Goal: Transaction & Acquisition: Purchase product/service

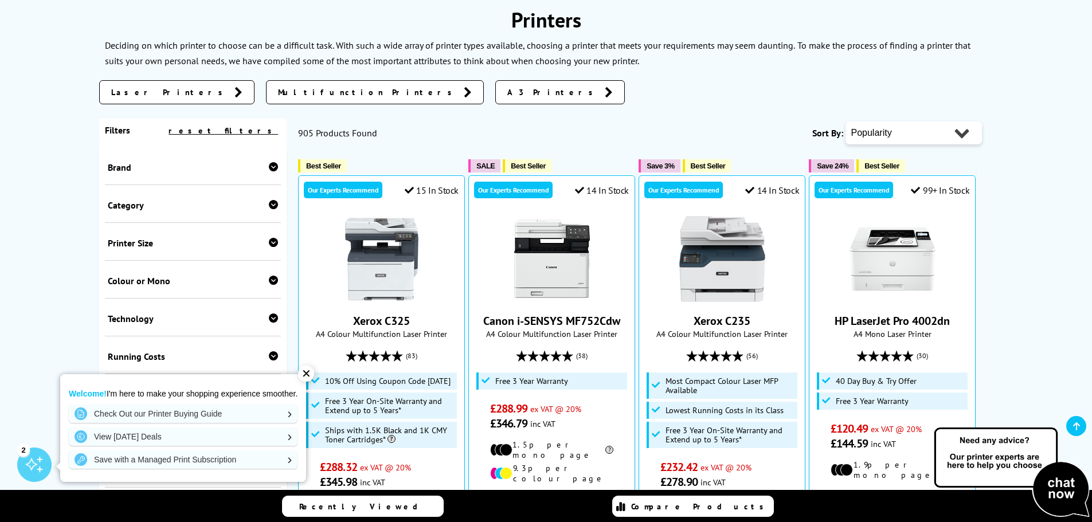
scroll to position [150, 0]
click at [278, 89] on span "Multifunction Printers" at bounding box center [368, 92] width 180 height 11
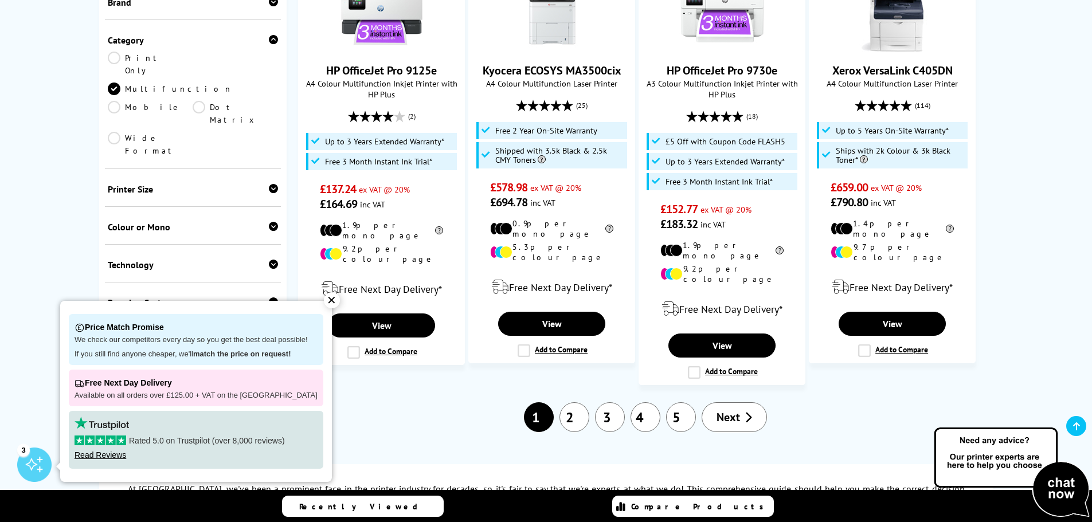
scroll to position [1415, 0]
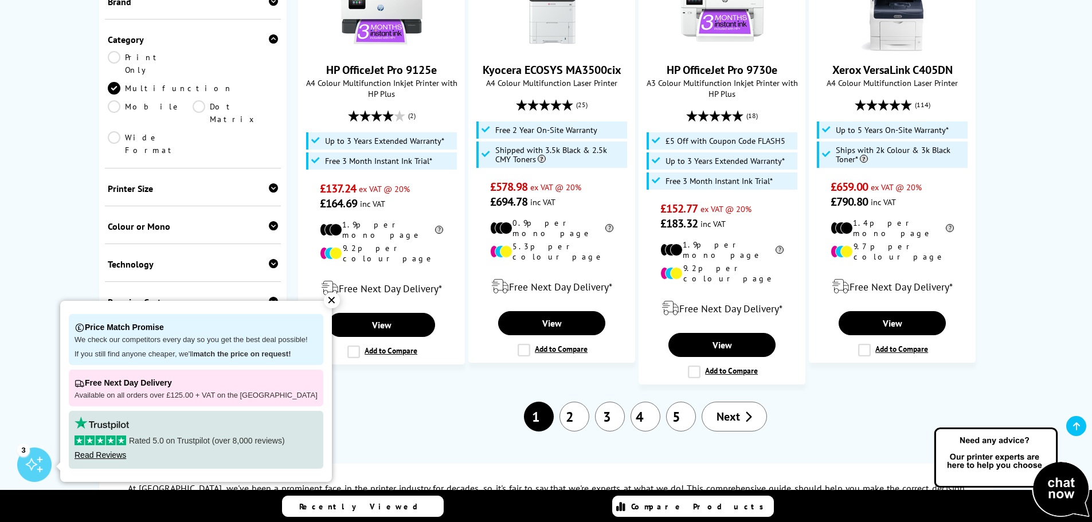
click at [324, 302] on div "✕" at bounding box center [332, 300] width 16 height 16
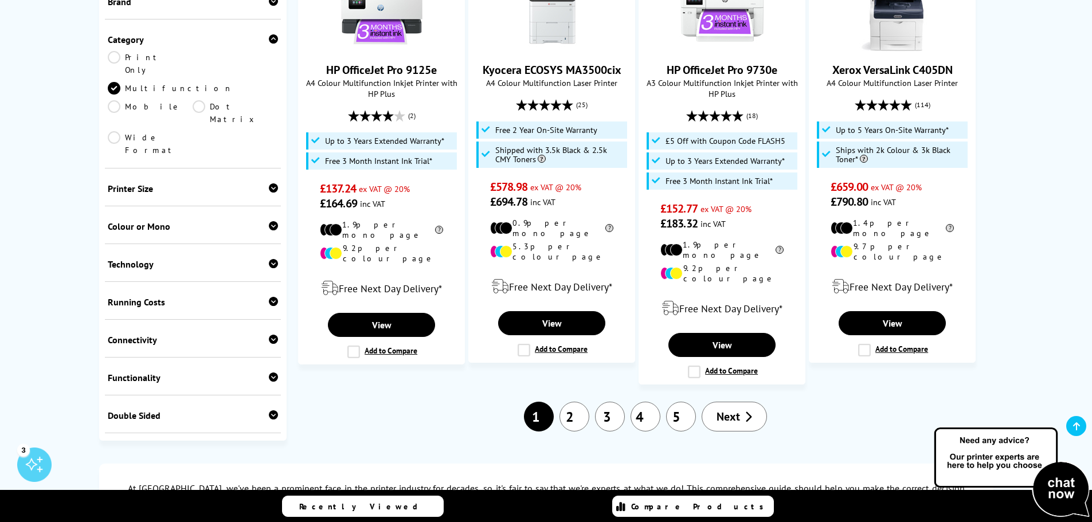
click at [579, 402] on link "2" at bounding box center [575, 417] width 30 height 30
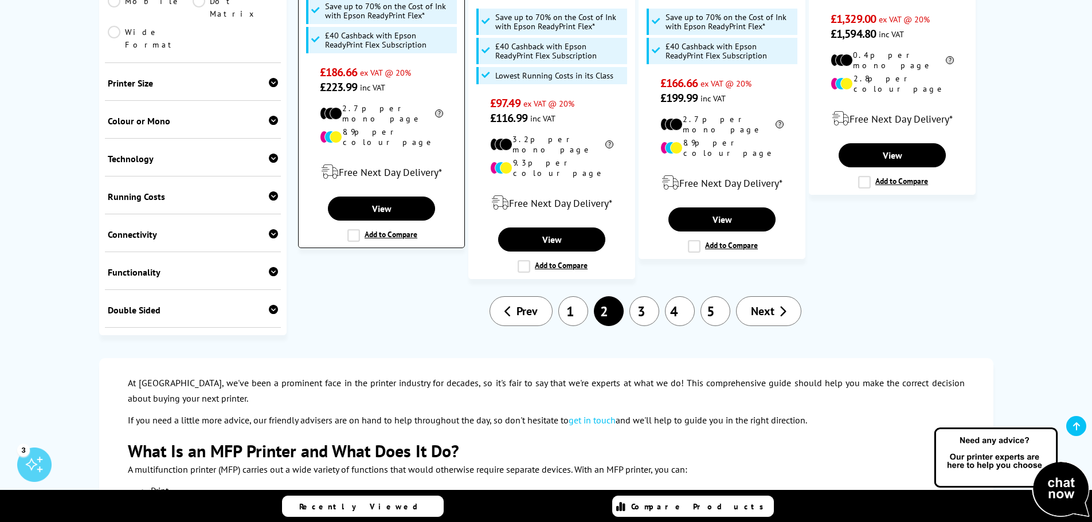
scroll to position [1532, 0]
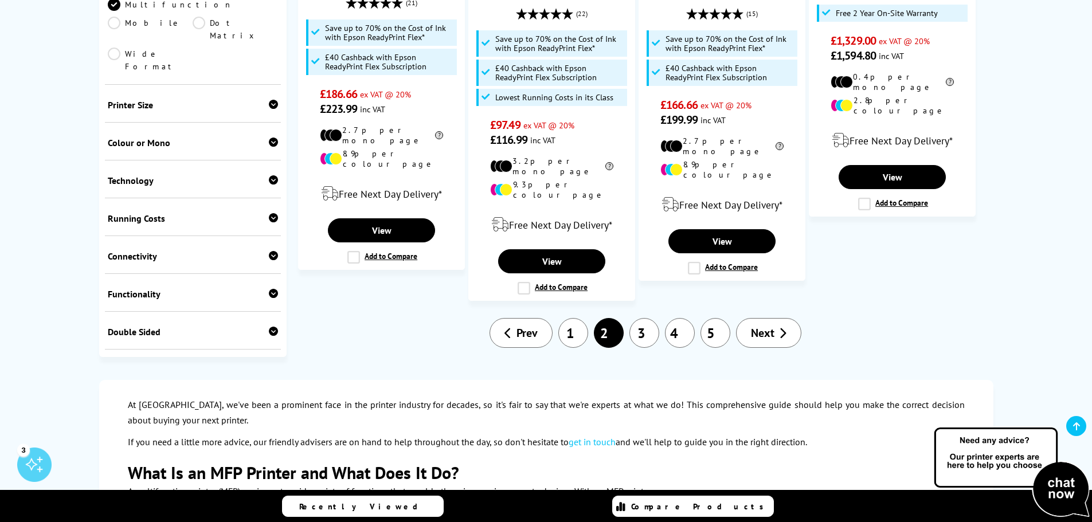
click at [639, 318] on link "3" at bounding box center [644, 333] width 30 height 30
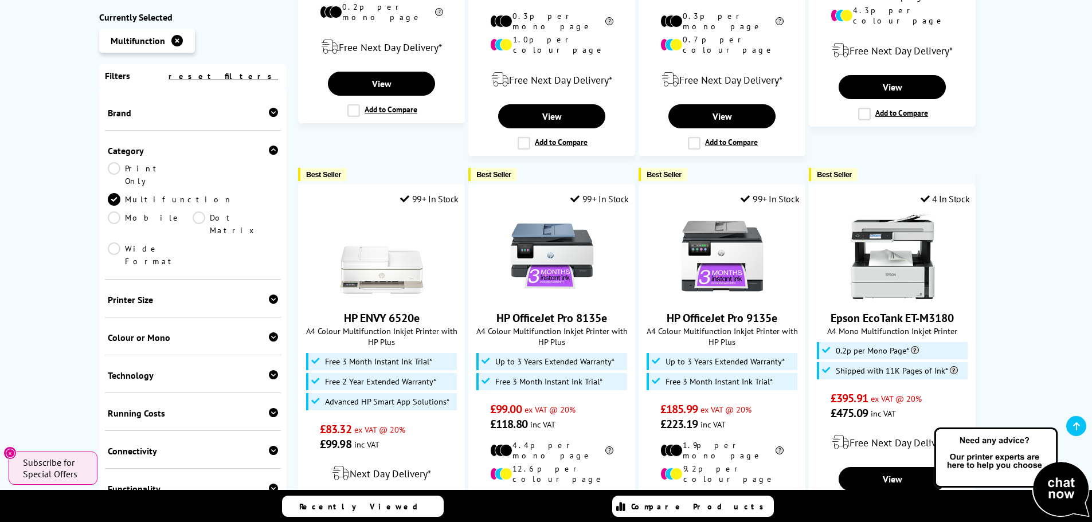
scroll to position [1138, 0]
click at [716, 310] on link "HP OfficeJet Pro 9135e" at bounding box center [722, 317] width 111 height 15
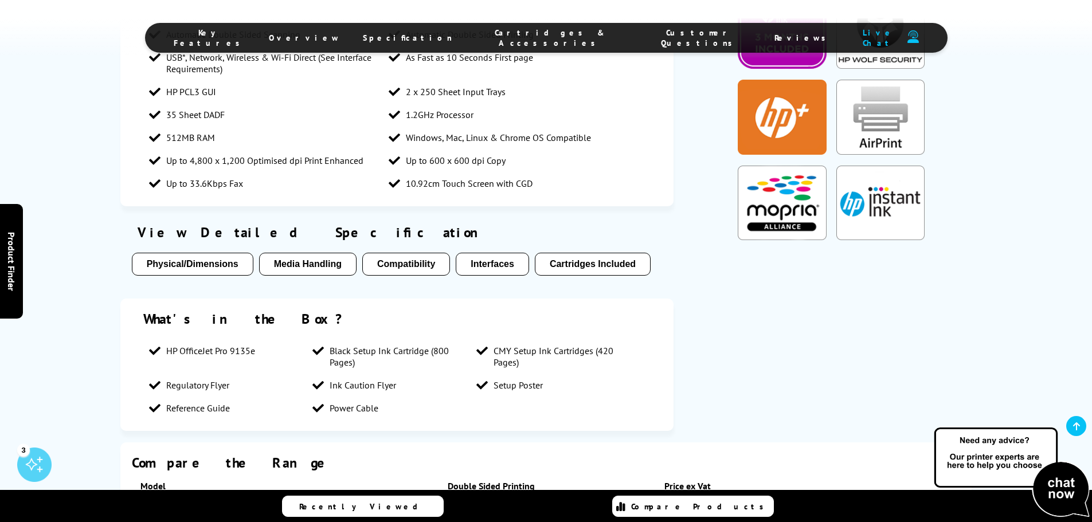
scroll to position [1063, 0]
click at [227, 253] on button "Physical/Dimensions" at bounding box center [193, 264] width 122 height 23
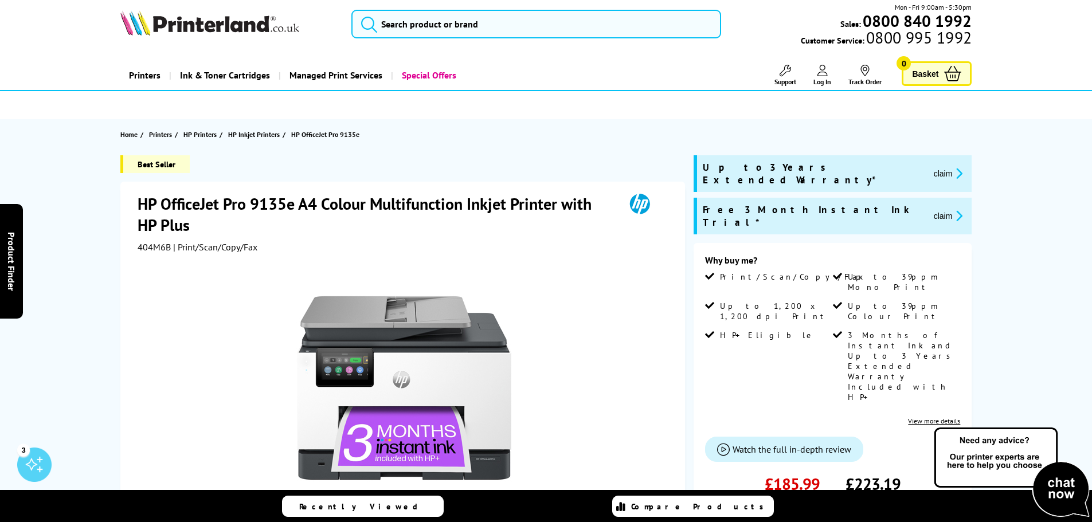
scroll to position [0, 0]
